Goal: Transaction & Acquisition: Purchase product/service

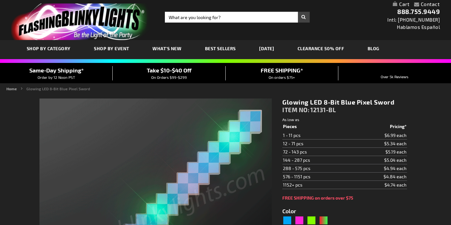
type input "5629"
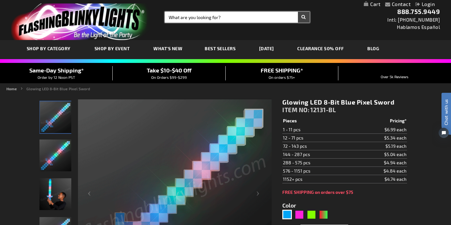
click at [173, 17] on input "Search" at bounding box center [237, 17] width 145 height 11
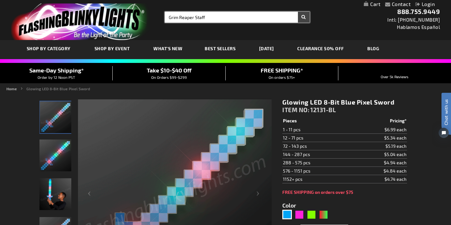
click at [196, 17] on input "Grim Reaper Staff" at bounding box center [237, 17] width 145 height 11
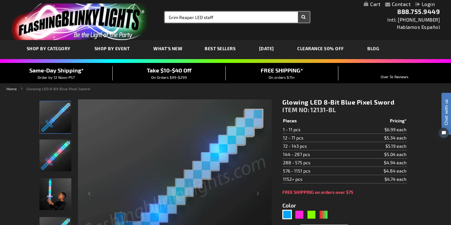
type input "Grim Reaper LED staff"
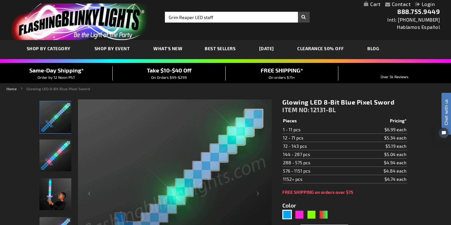
click at [303, 16] on button "Search" at bounding box center [304, 17] width 12 height 11
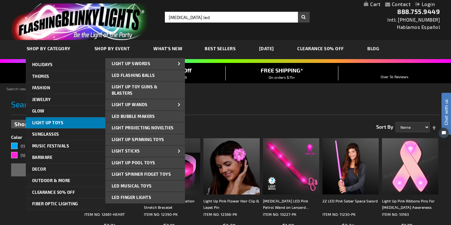
click at [45, 122] on span "Light Up Toys" at bounding box center [48, 122] width 32 height 5
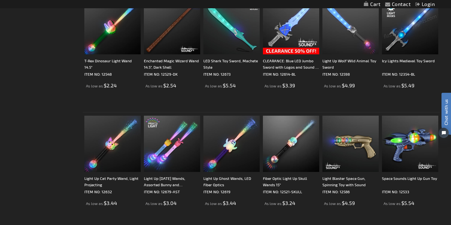
scroll to position [802, 0]
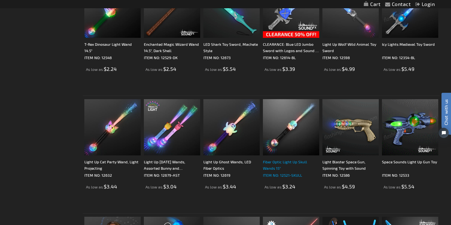
click at [292, 162] on div "Fiber Optic Light Up Skull Wands 15"" at bounding box center [291, 165] width 56 height 13
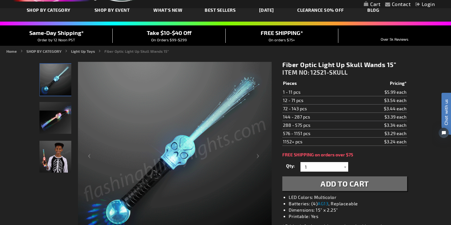
scroll to position [39, 0]
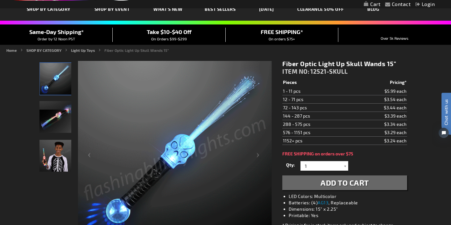
click at [344, 182] on span "Add to Cart" at bounding box center [345, 182] width 48 height 9
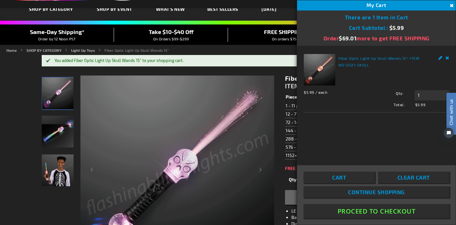
click at [451, 5] on button "Close" at bounding box center [450, 5] width 7 height 7
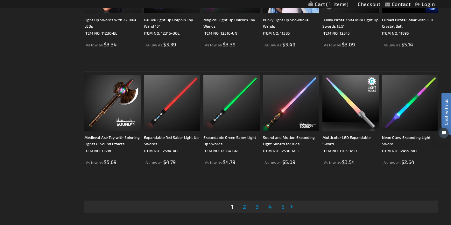
scroll to position [1181, 0]
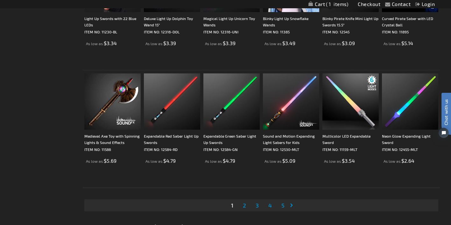
click at [244, 207] on span "2" at bounding box center [244, 205] width 3 height 7
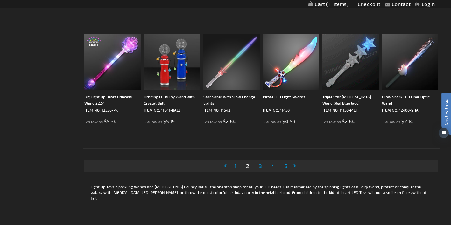
scroll to position [1221, 0]
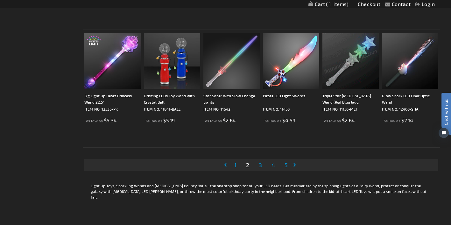
click at [261, 166] on span "3" at bounding box center [260, 165] width 3 height 7
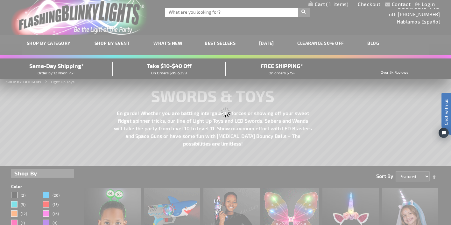
scroll to position [0, 0]
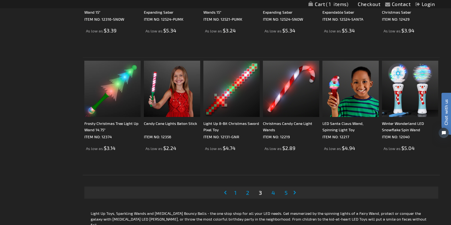
scroll to position [1191, 0]
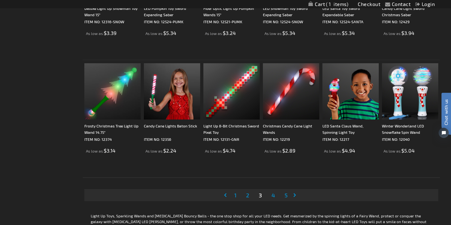
click at [274, 197] on span "4" at bounding box center [274, 195] width 4 height 7
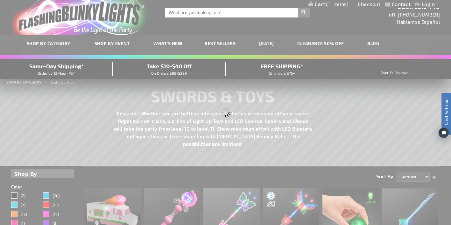
scroll to position [0, 0]
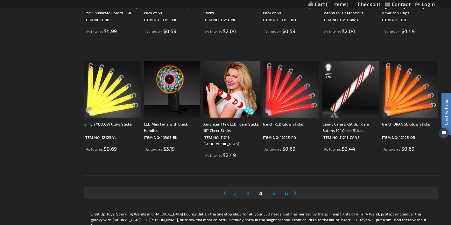
scroll to position [1192, 0]
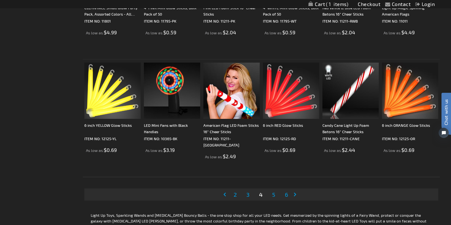
click at [295, 194] on link "Page Next" at bounding box center [296, 195] width 6 height 10
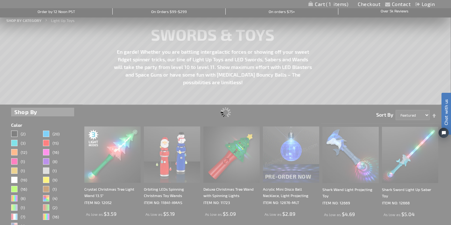
scroll to position [0, 0]
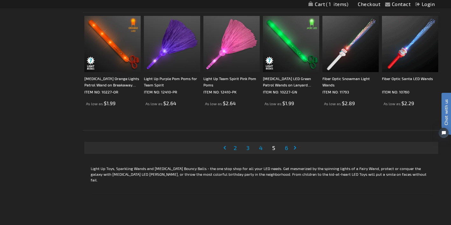
scroll to position [1236, 0]
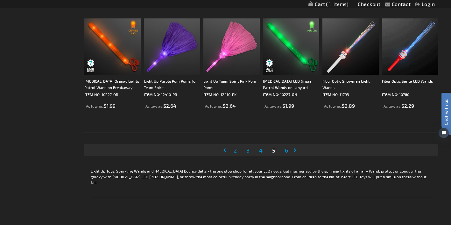
click at [296, 150] on link "Page Next" at bounding box center [296, 151] width 6 height 10
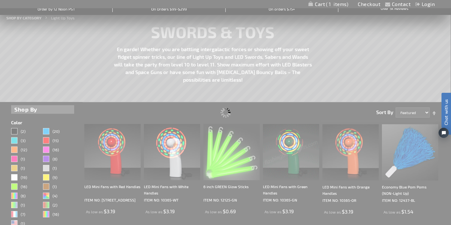
scroll to position [0, 0]
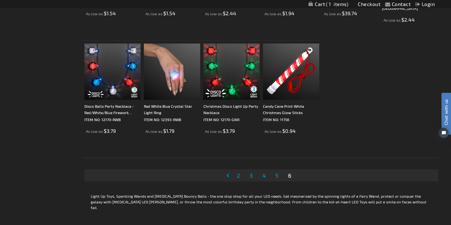
scroll to position [505, 0]
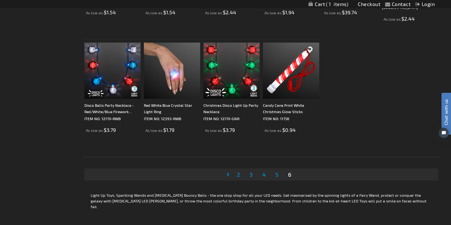
click at [228, 175] on link "Page Previous" at bounding box center [229, 175] width 6 height 10
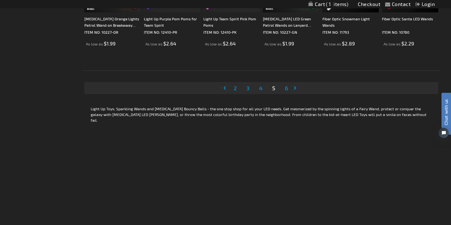
scroll to position [1297, 0]
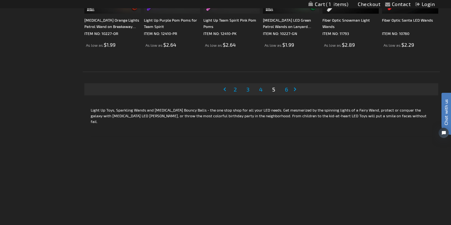
click at [236, 90] on span "2" at bounding box center [235, 89] width 3 height 7
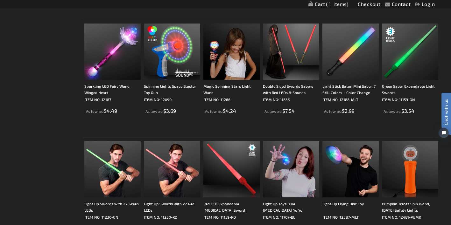
scroll to position [523, 0]
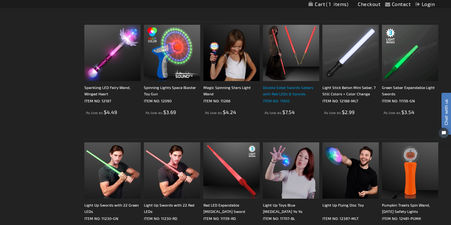
click at [281, 87] on div "Double Sided Swords Sabers with Red LEDs & Sounds" at bounding box center [291, 90] width 56 height 13
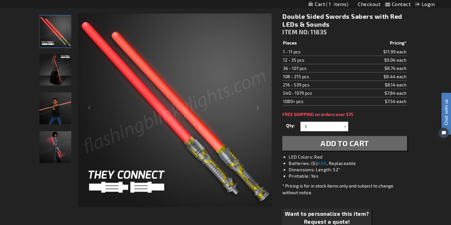
scroll to position [97, 0]
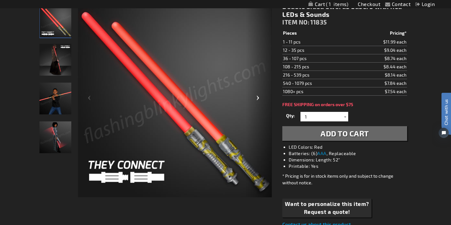
click at [258, 97] on div "Next" at bounding box center [259, 101] width 25 height 196
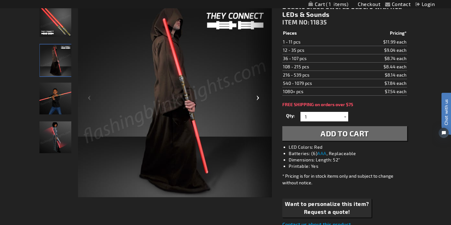
click at [258, 97] on div "Next" at bounding box center [259, 101] width 25 height 196
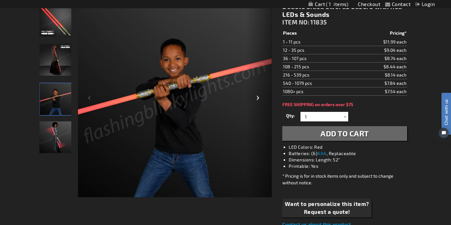
click at [258, 97] on div "Next" at bounding box center [259, 101] width 25 height 196
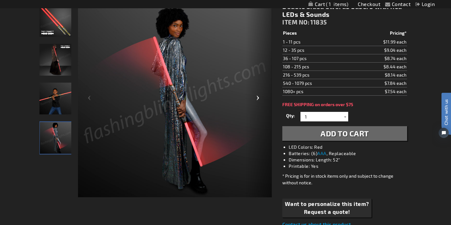
click at [258, 97] on div "Next" at bounding box center [259, 101] width 25 height 196
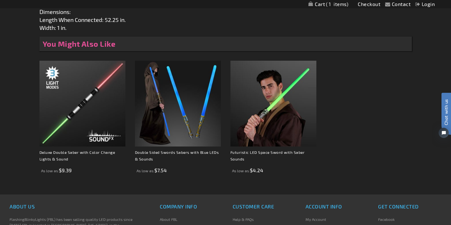
scroll to position [424, 0]
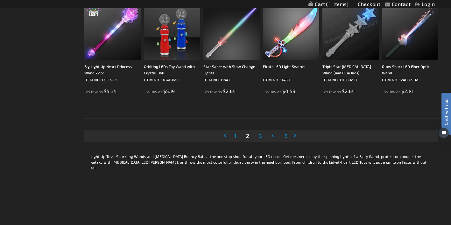
scroll to position [1245, 0]
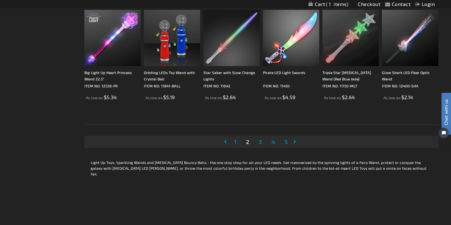
click at [235, 140] on span "1" at bounding box center [235, 142] width 2 height 7
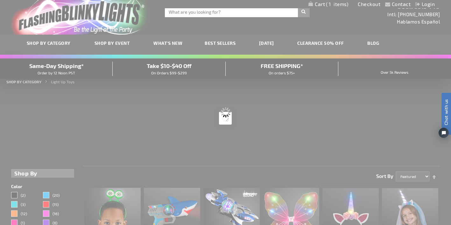
scroll to position [0, 0]
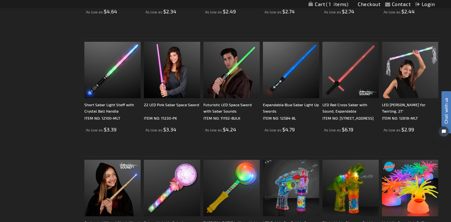
scroll to position [387, 0]
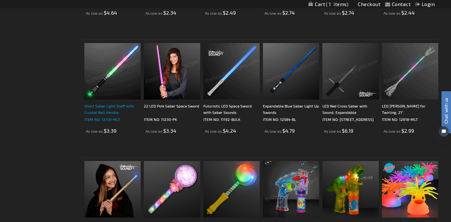
click at [109, 105] on div "Short Saber Light Staff with Crystal Ball Handle" at bounding box center [112, 109] width 56 height 13
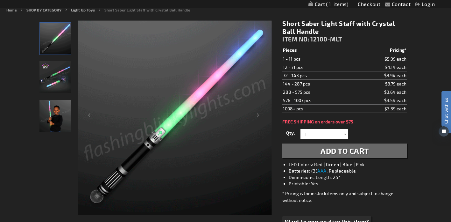
scroll to position [81, 0]
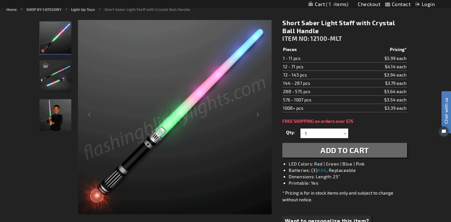
click at [342, 151] on span "Add to Cart" at bounding box center [345, 149] width 48 height 9
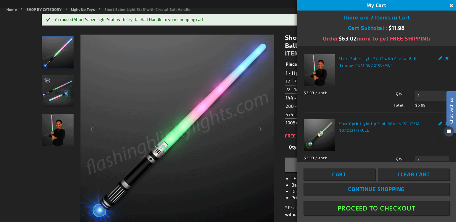
click at [451, 5] on button "Close" at bounding box center [450, 5] width 7 height 7
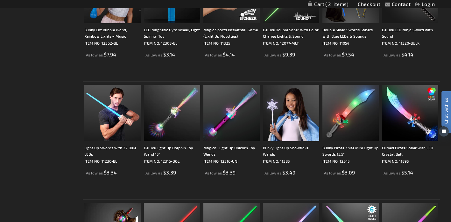
scroll to position [1051, 0]
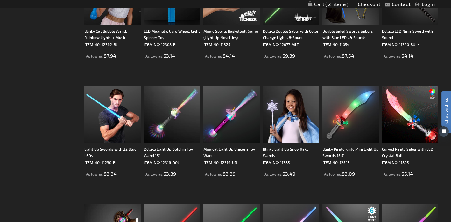
click at [405, 125] on img at bounding box center [410, 114] width 56 height 56
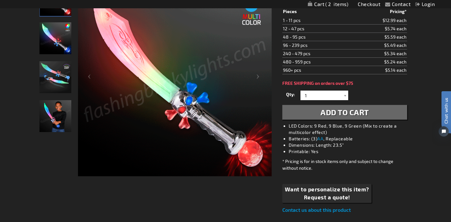
scroll to position [119, 0]
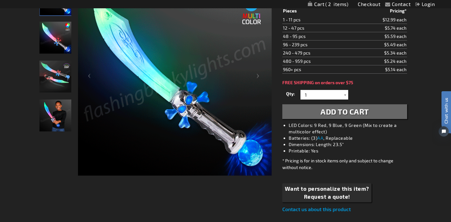
click at [347, 112] on span "Add to Cart" at bounding box center [345, 111] width 48 height 9
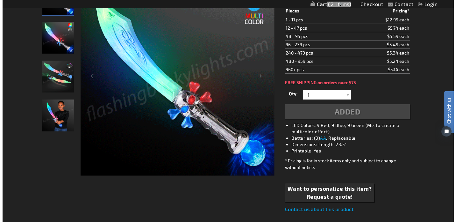
scroll to position [134, 0]
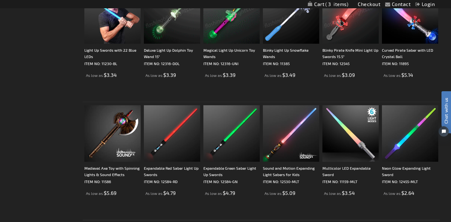
scroll to position [1148, 0]
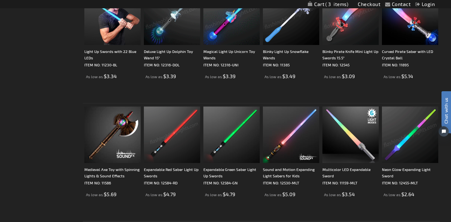
click at [177, 140] on img at bounding box center [172, 134] width 56 height 56
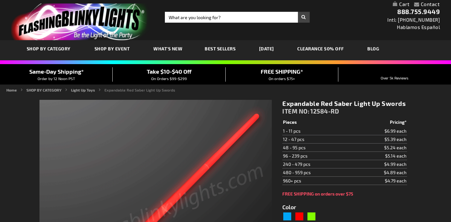
type input "5641"
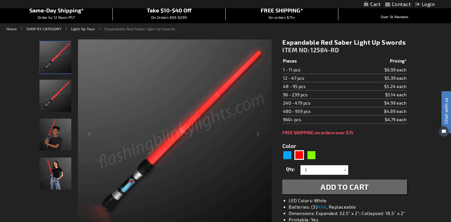
scroll to position [62, 0]
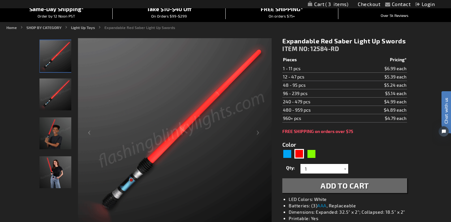
click at [337, 185] on span "Add to Cart" at bounding box center [345, 185] width 48 height 9
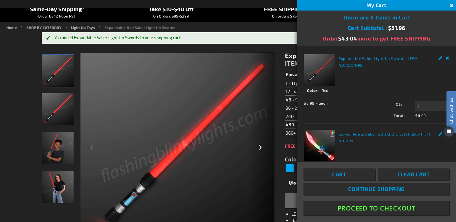
click at [262, 147] on div "Next" at bounding box center [261, 150] width 25 height 196
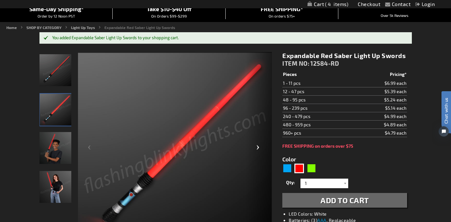
click at [258, 148] on div "Next" at bounding box center [259, 150] width 25 height 196
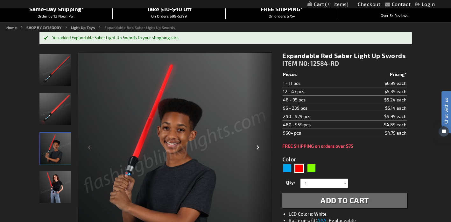
click at [258, 148] on div "Next" at bounding box center [259, 150] width 25 height 196
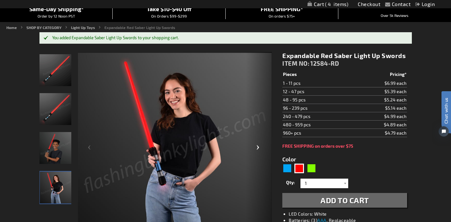
click at [258, 148] on div "Next" at bounding box center [259, 150] width 25 height 196
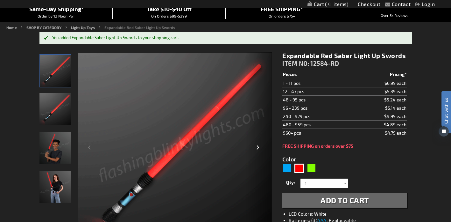
click at [258, 148] on div "Next" at bounding box center [259, 150] width 25 height 196
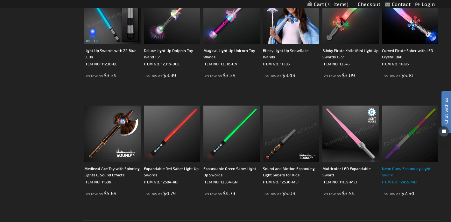
click at [397, 168] on div "Neon Glow Expanding Light Sword" at bounding box center [410, 171] width 56 height 13
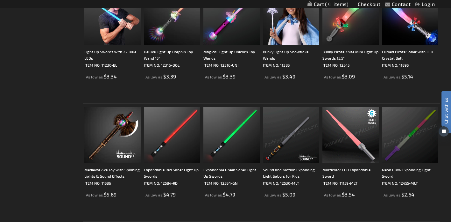
scroll to position [1145, 0]
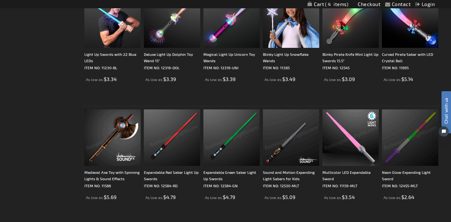
click at [112, 131] on img at bounding box center [112, 137] width 56 height 56
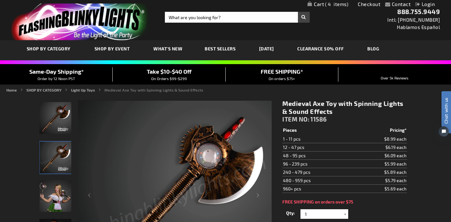
click at [328, 5] on span "4" at bounding box center [336, 4] width 23 height 6
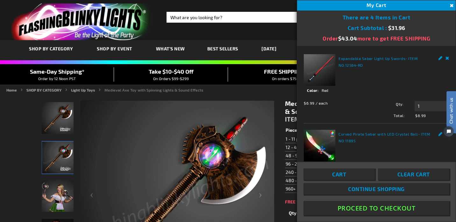
drag, startPoint x: 453, startPoint y: 61, endPoint x: 453, endPoint y: 68, distance: 6.1
click html "Chat with us"
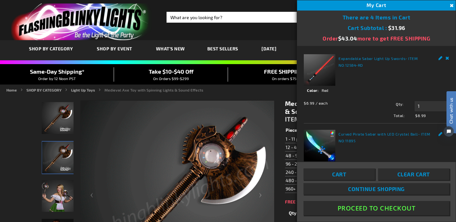
drag, startPoint x: 453, startPoint y: 68, endPoint x: 454, endPoint y: 82, distance: 14.7
click html "Chat with us"
drag, startPoint x: 452, startPoint y: 60, endPoint x: 452, endPoint y: 79, distance: 19.8
click html "Chat with us"
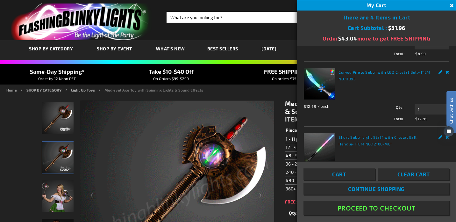
scroll to position [64, 0]
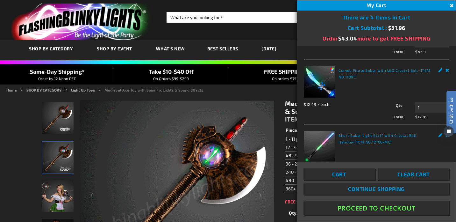
click html "Chat with us"
click at [443, 134] on div "Chat with us" at bounding box center [448, 120] width 16 height 45
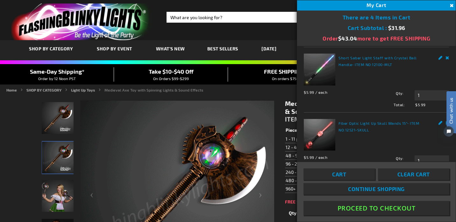
scroll to position [159, 0]
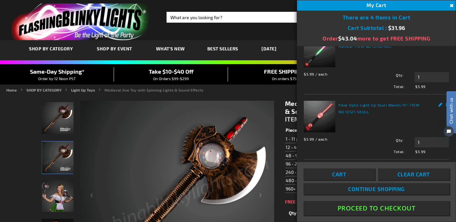
click at [443, 101] on div "Chat with us" at bounding box center [448, 120] width 16 height 45
click at [424, 137] on input "1" at bounding box center [432, 142] width 34 height 10
type input "1"
click at [443, 102] on div "Chat with us" at bounding box center [448, 120] width 16 height 45
click at [439, 103] on link "Edit" at bounding box center [441, 104] width 4 height 7
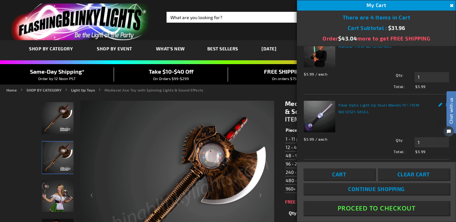
click at [439, 101] on link "Edit" at bounding box center [441, 104] width 4 height 7
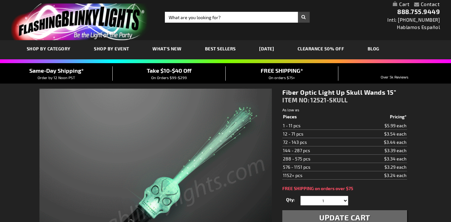
select select
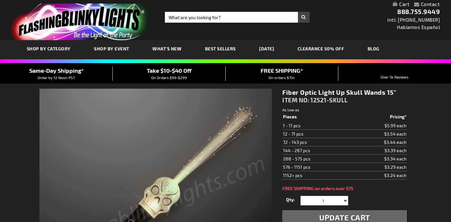
select select
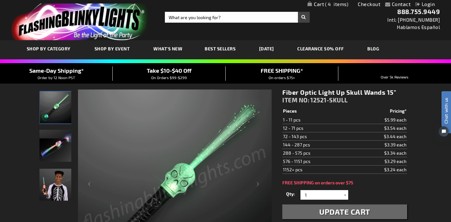
click at [338, 4] on span "4" at bounding box center [336, 4] width 23 height 6
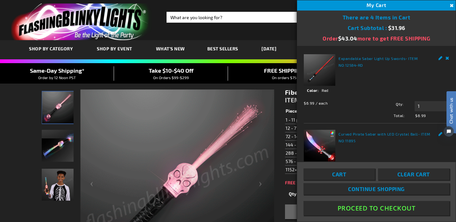
click at [442, 134] on div "Chat with us" at bounding box center [448, 120] width 16 height 45
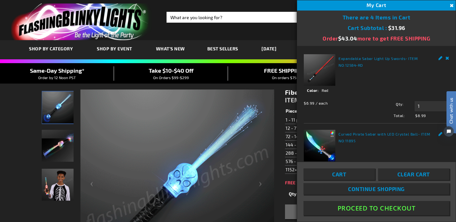
click at [412, 174] on span "Clear Cart" at bounding box center [413, 174] width 32 height 6
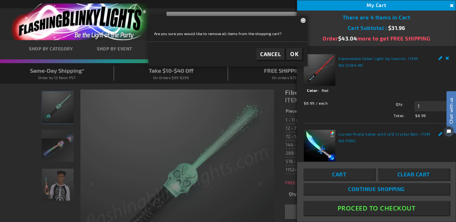
click at [294, 54] on span "OK" at bounding box center [294, 53] width 8 height 7
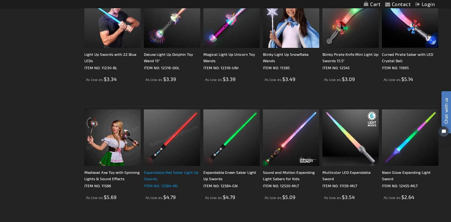
click at [163, 173] on div "Expandable Red Saber Light Up Swords" at bounding box center [172, 175] width 56 height 13
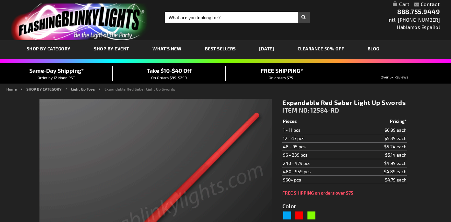
type input "5641"
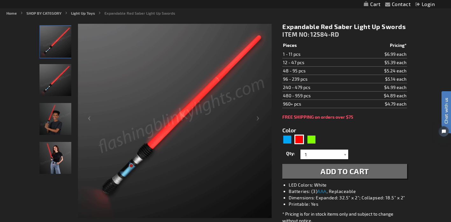
scroll to position [79, 0]
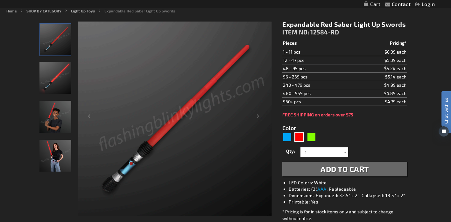
click at [346, 168] on span "Add to Cart" at bounding box center [345, 168] width 48 height 9
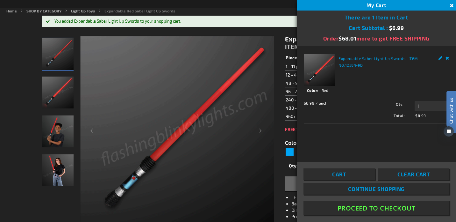
click at [375, 207] on button "Proceed To Checkout" at bounding box center [377, 208] width 146 height 14
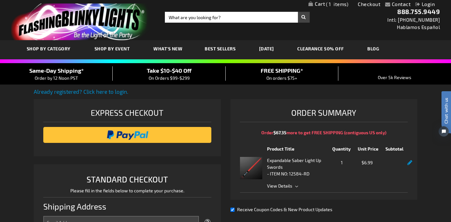
select select "US"
click at [126, 133] on input "image" at bounding box center [127, 134] width 161 height 13
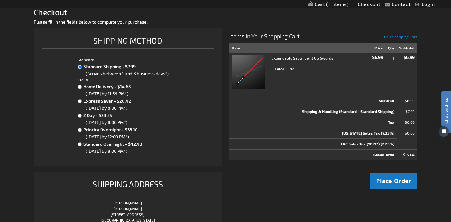
scroll to position [136, 0]
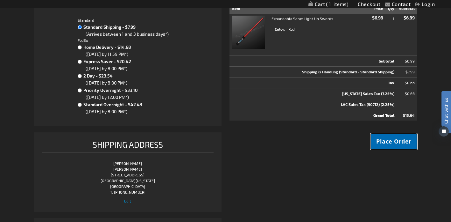
click at [395, 142] on span "Place Order" at bounding box center [393, 141] width 35 height 8
